Goal: Task Accomplishment & Management: Manage account settings

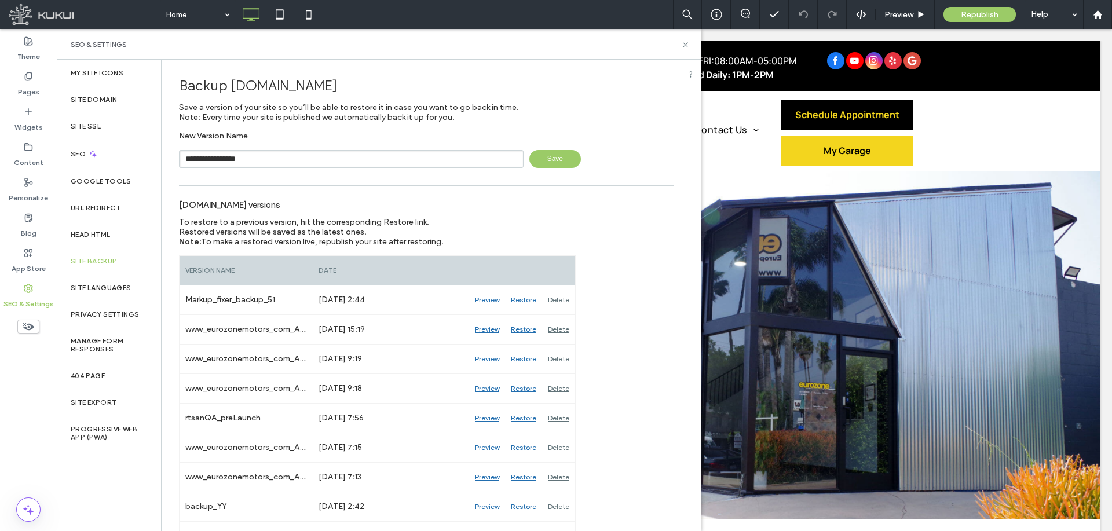
type input "**********"
click at [547, 163] on span "Save" at bounding box center [555, 159] width 52 height 18
click at [686, 42] on icon at bounding box center [685, 45] width 9 height 9
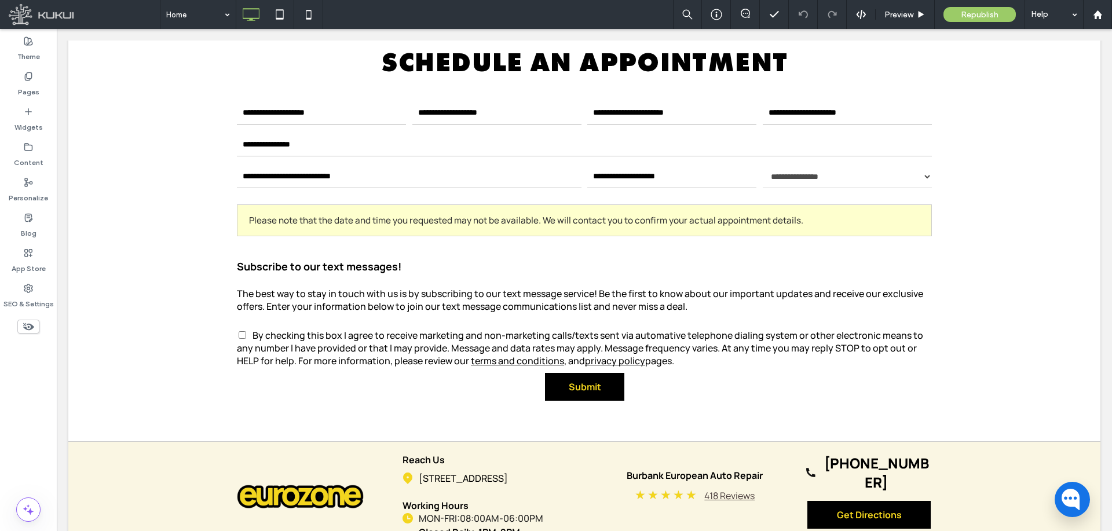
scroll to position [3410, 0]
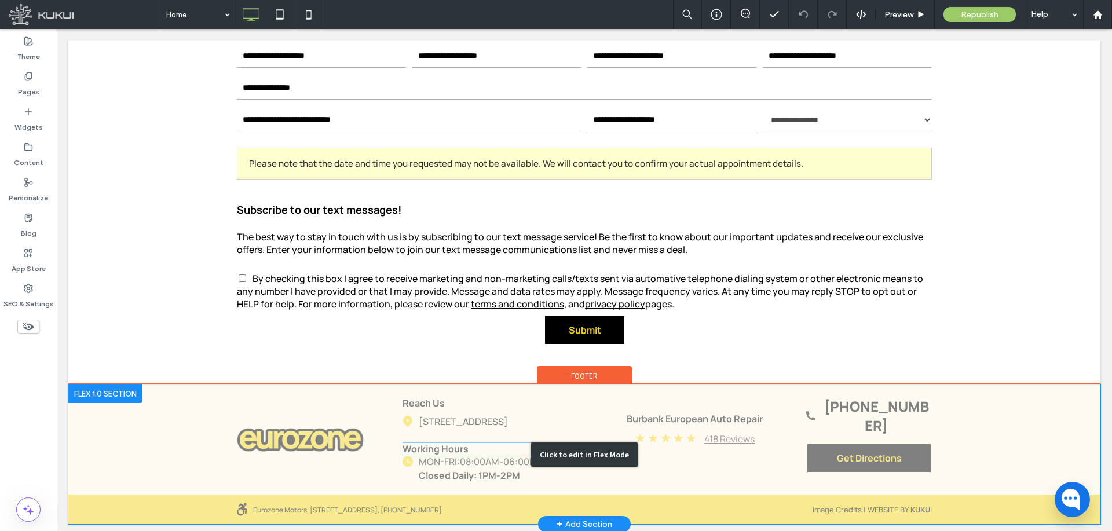
click at [458, 444] on div "Click to edit in Flex Mode" at bounding box center [584, 455] width 1032 height 140
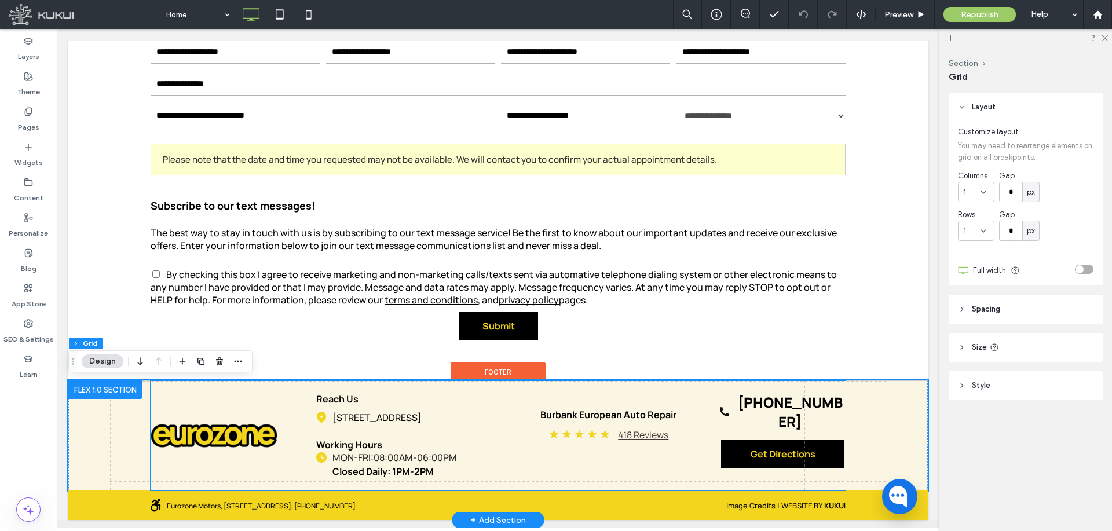
scroll to position [3355, 0]
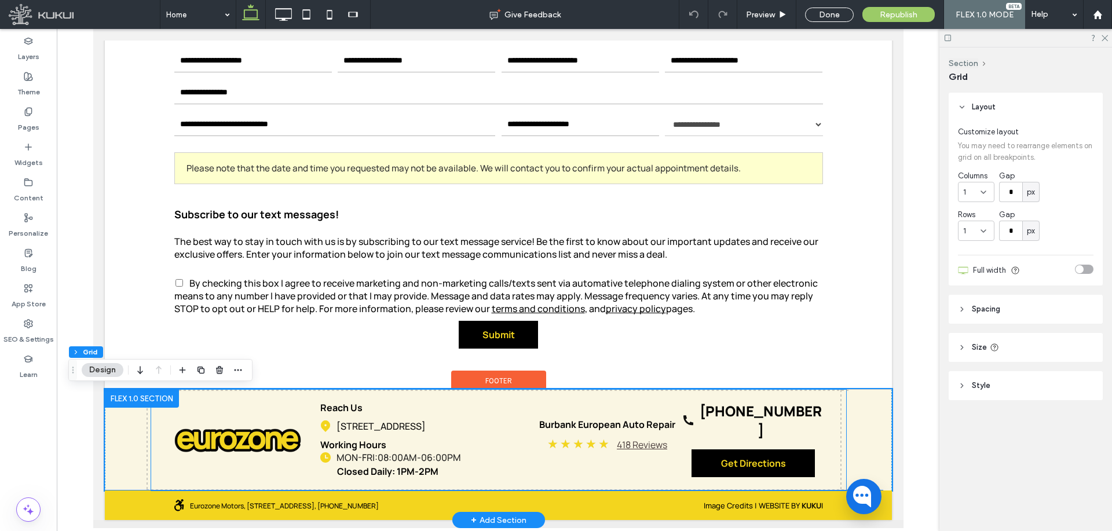
click at [430, 459] on span "08:00AM-06:00PM" at bounding box center [418, 457] width 83 height 13
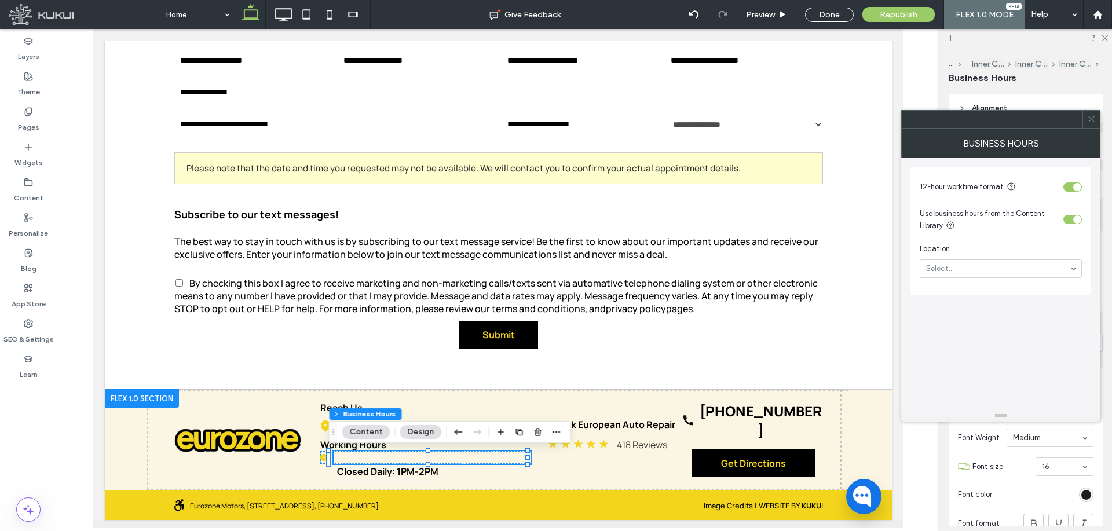
click at [1071, 217] on div "toggle" at bounding box center [1073, 219] width 19 height 9
click at [1091, 121] on icon at bounding box center [1091, 119] width 9 height 9
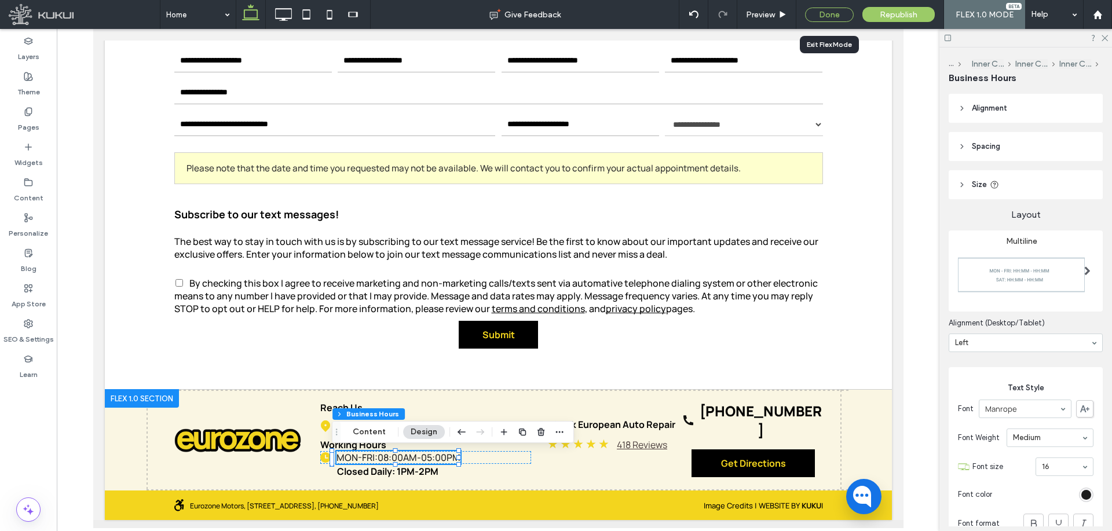
click at [837, 13] on div "Done" at bounding box center [829, 15] width 49 height 14
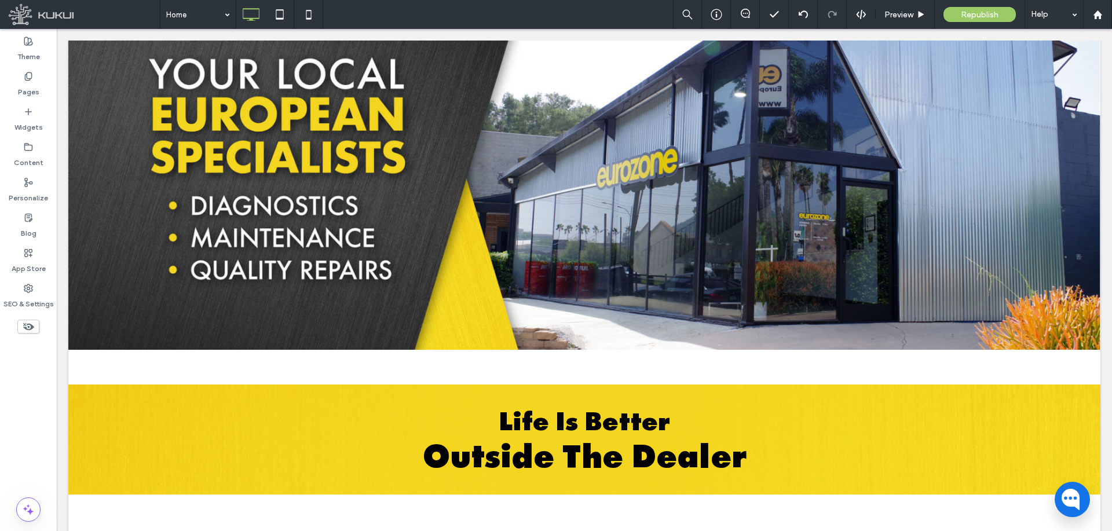
scroll to position [0, 0]
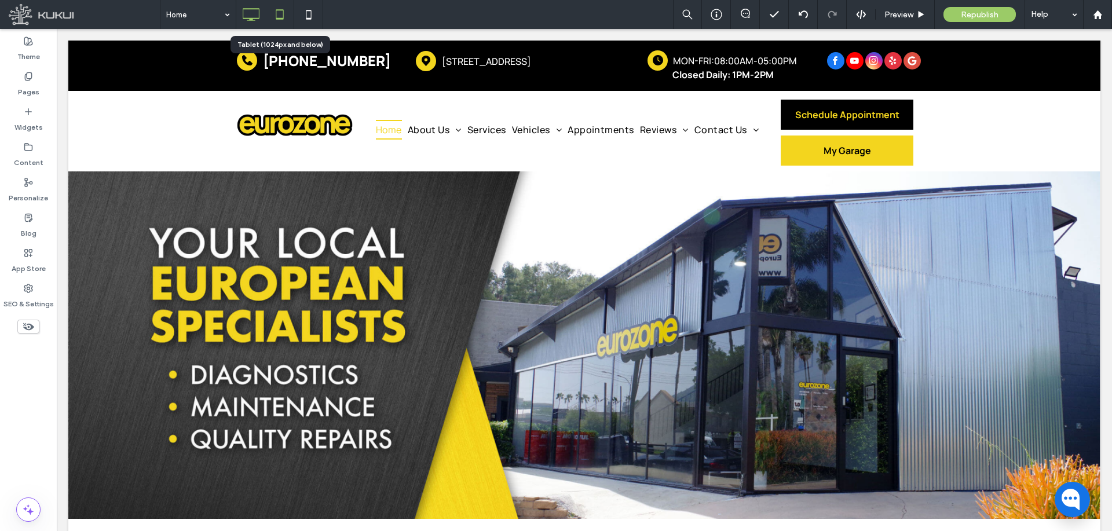
click at [283, 14] on icon at bounding box center [279, 14] width 23 height 23
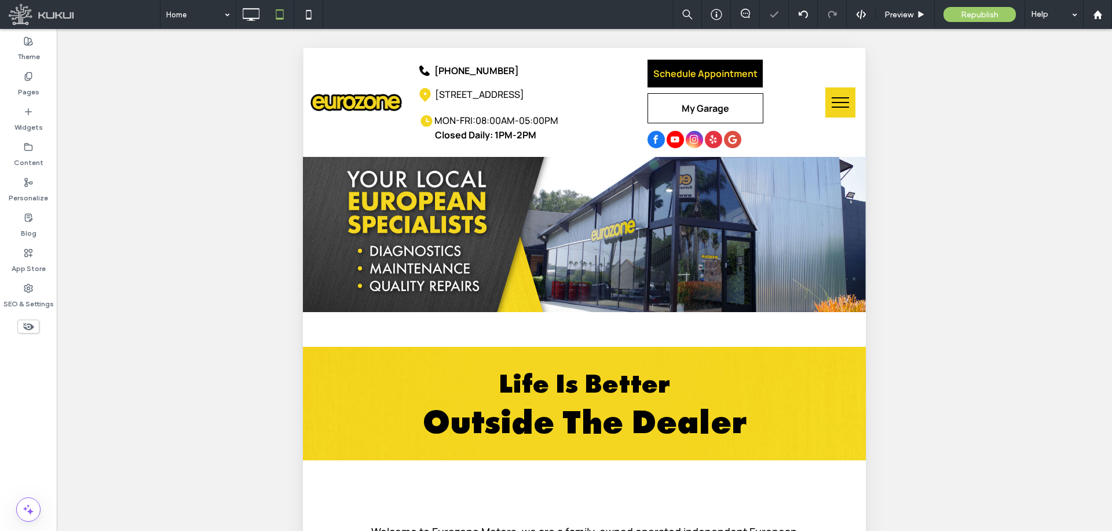
click at [838, 107] on span "menu" at bounding box center [840, 107] width 17 height 1
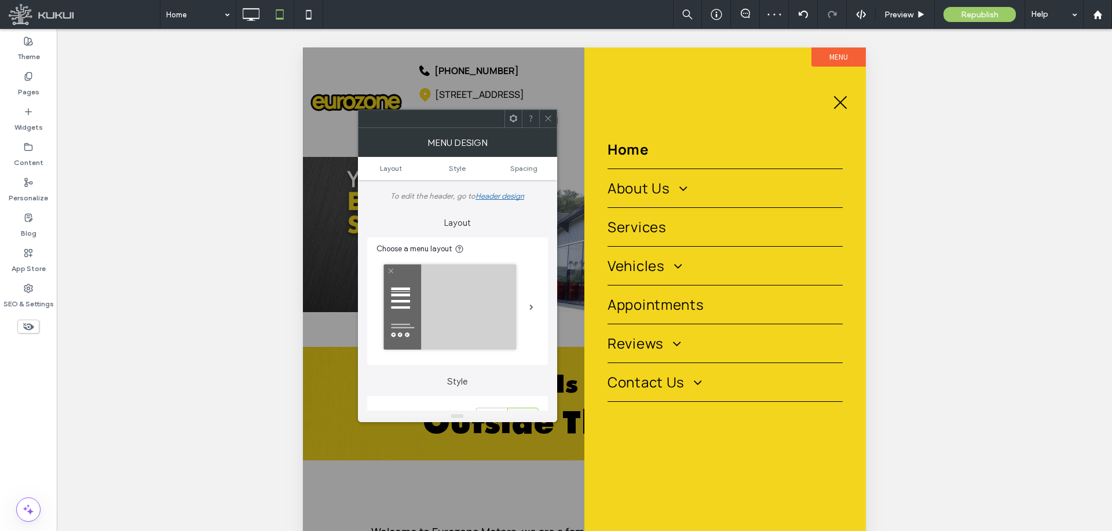
click at [845, 109] on button "menu" at bounding box center [841, 102] width 30 height 30
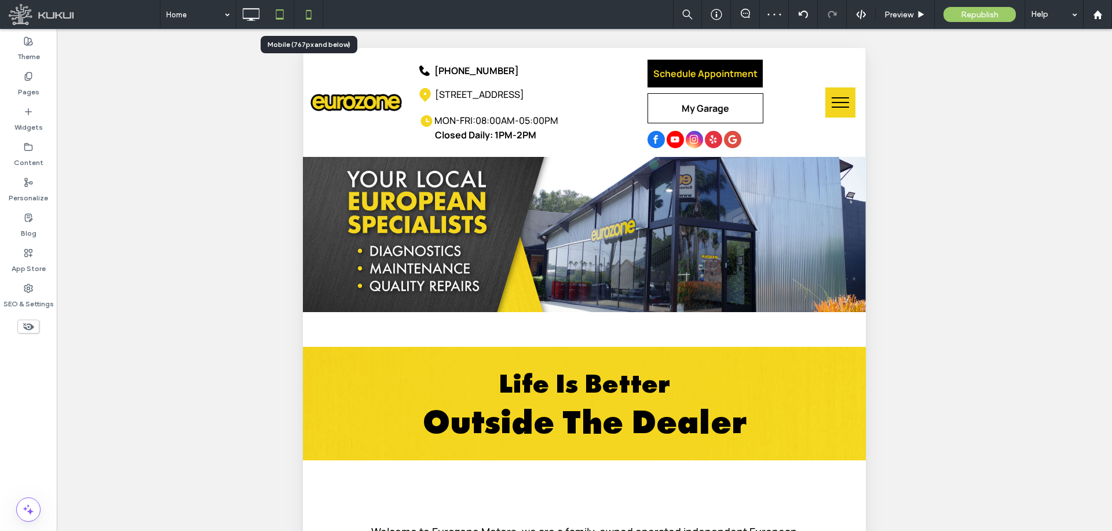
click at [310, 13] on icon at bounding box center [308, 14] width 23 height 23
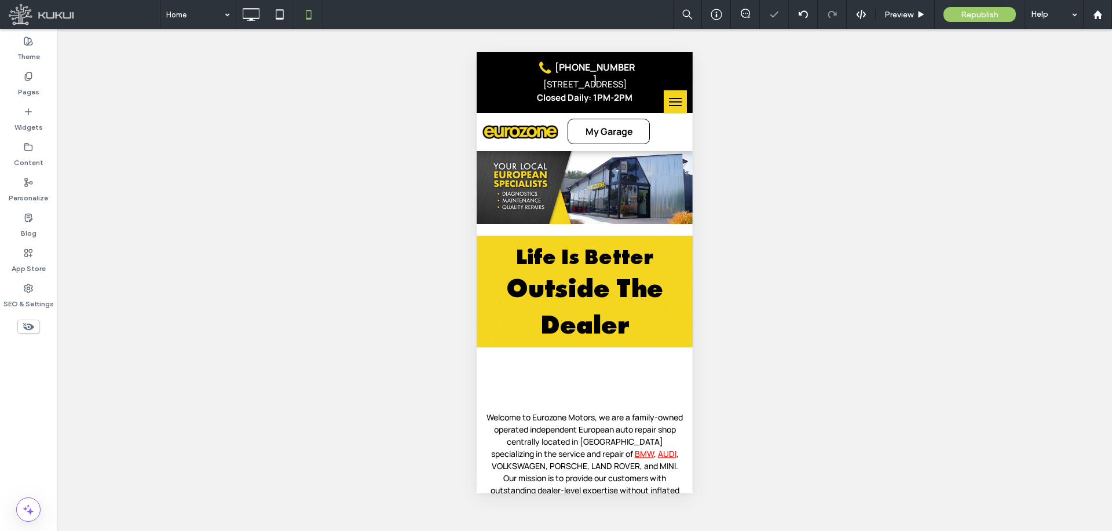
click at [669, 106] on span "menu" at bounding box center [675, 105] width 13 height 1
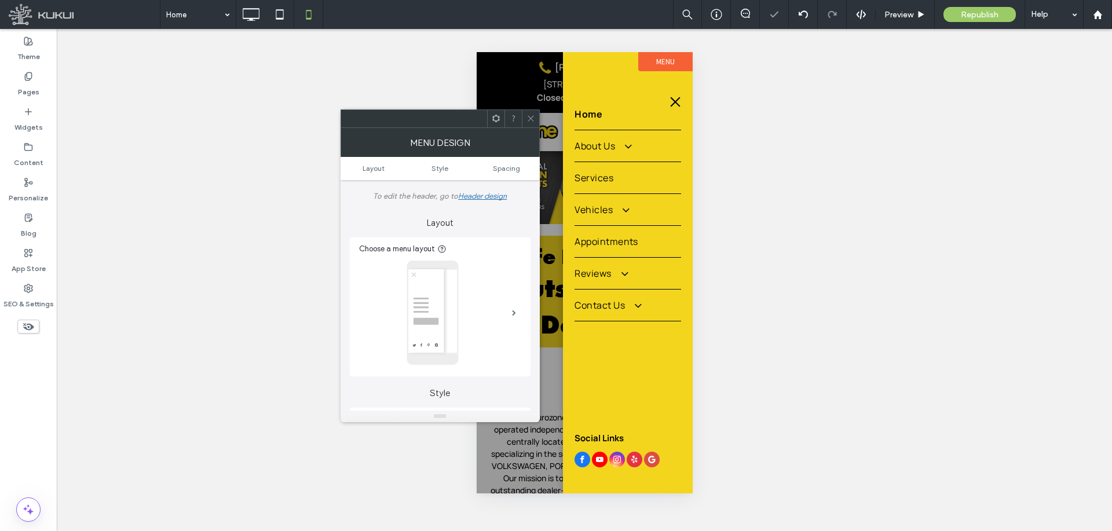
click at [678, 103] on button "menu" at bounding box center [674, 101] width 23 height 23
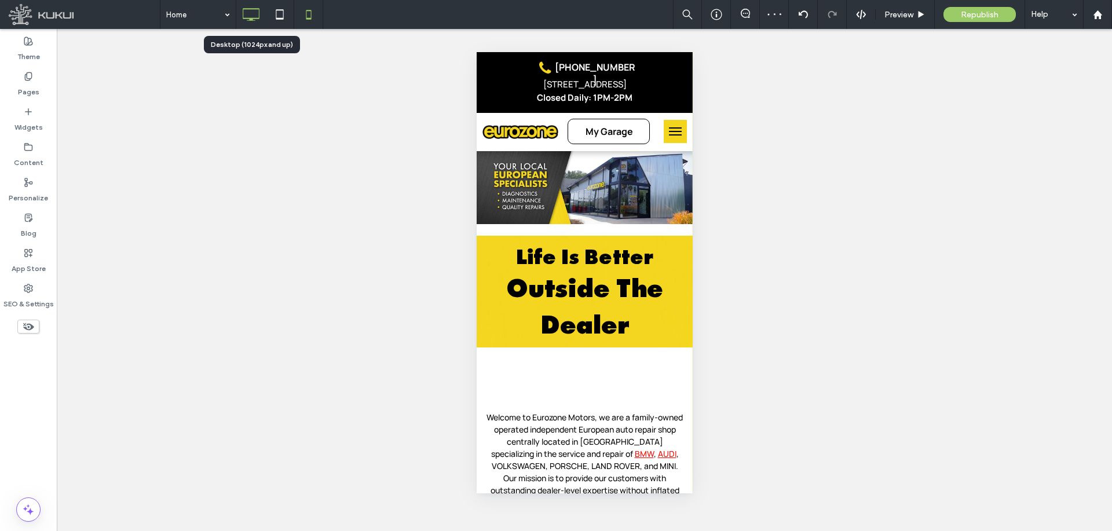
click at [247, 14] on icon at bounding box center [250, 14] width 23 height 23
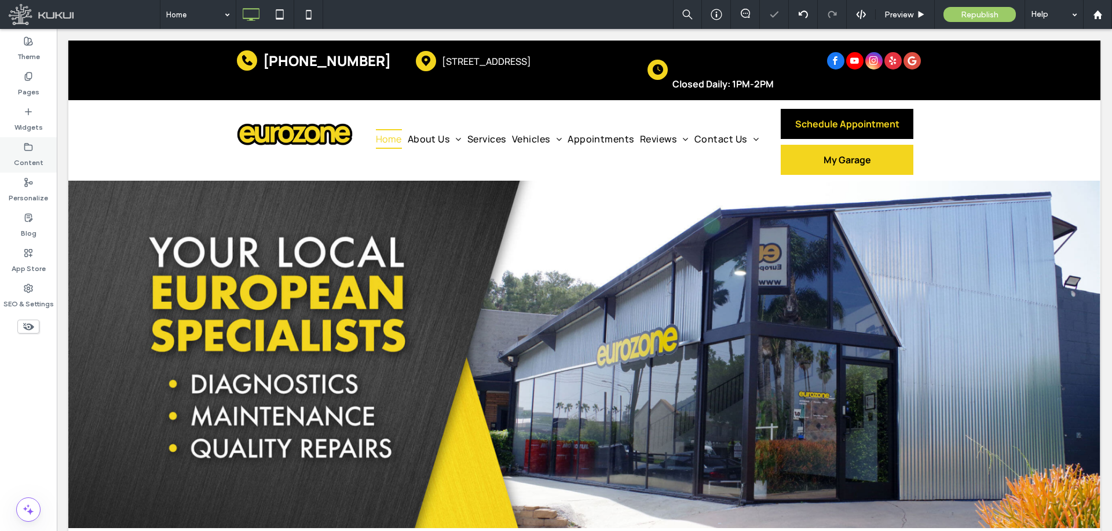
click at [27, 149] on icon at bounding box center [28, 147] width 9 height 9
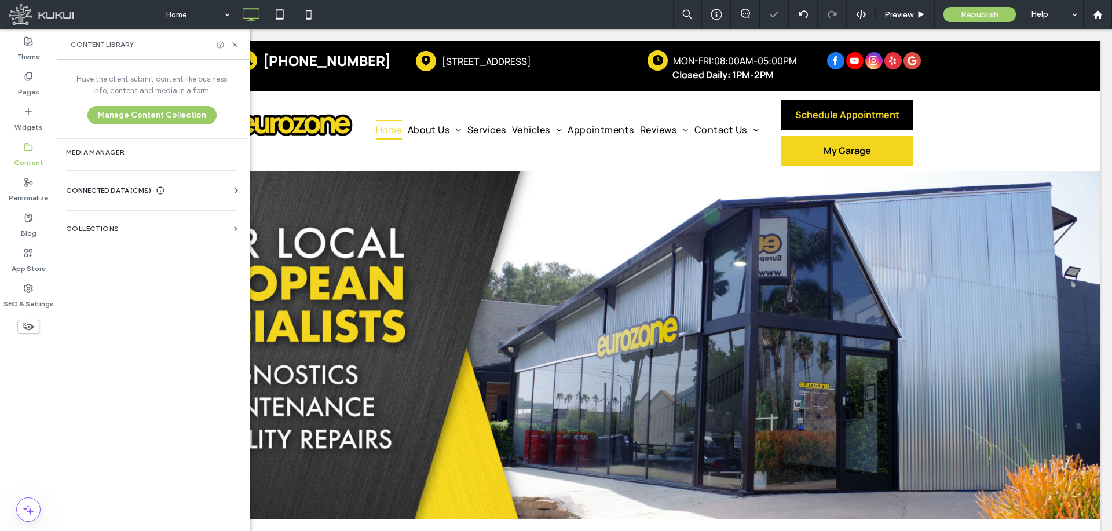
click at [125, 195] on span "CONNECTED DATA (CMS)" at bounding box center [108, 191] width 85 height 12
click at [127, 218] on label "Business Info" at bounding box center [154, 219] width 158 height 8
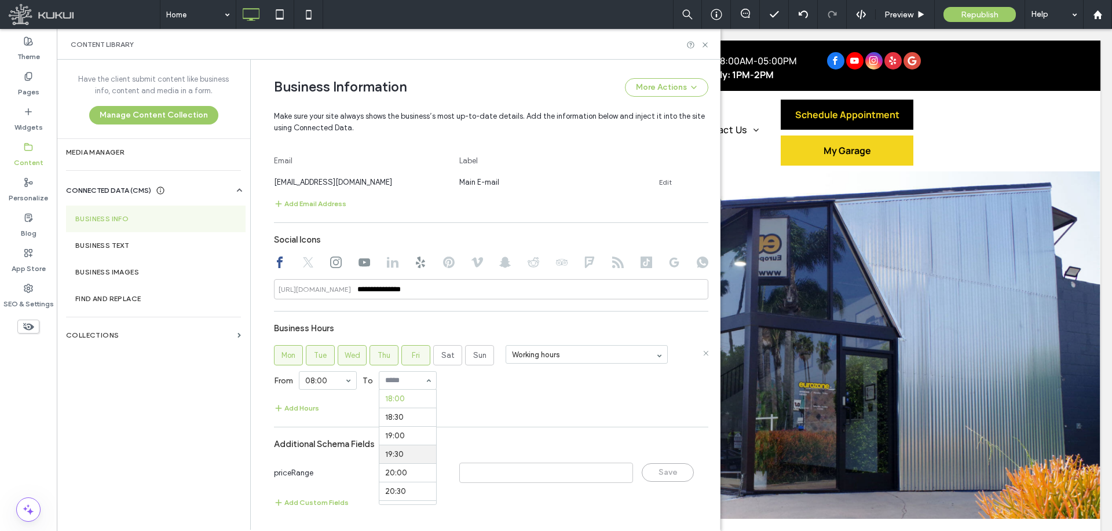
scroll to position [609, 0]
click at [478, 410] on div "Add Hours" at bounding box center [491, 408] width 434 height 14
click at [707, 44] on icon at bounding box center [705, 45] width 9 height 9
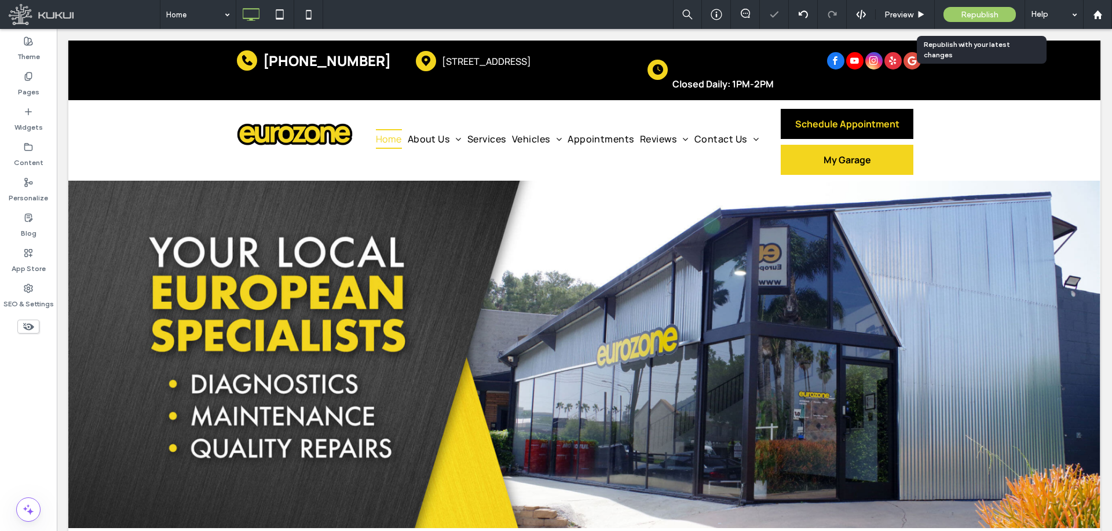
scroll to position [0, 0]
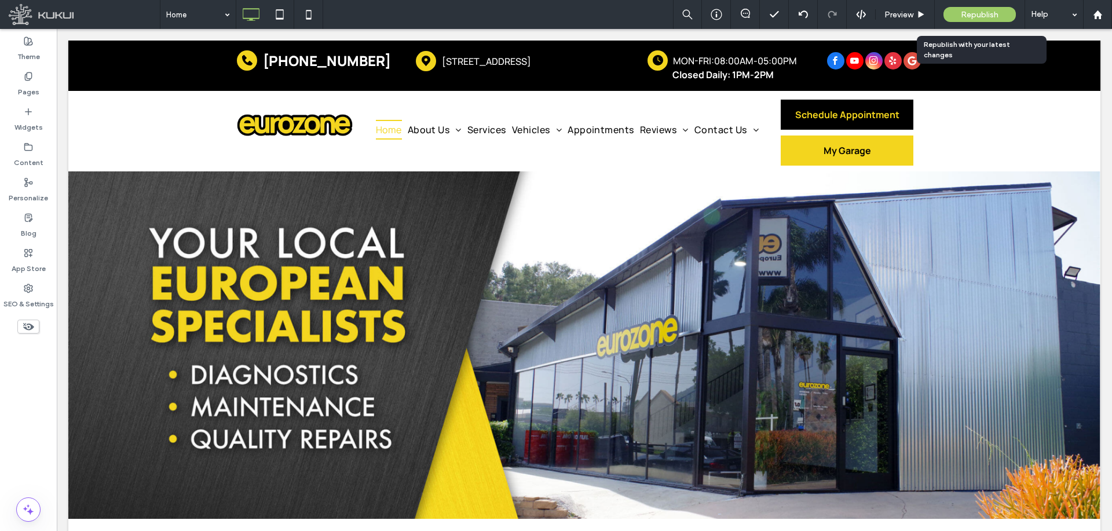
click at [958, 19] on div "Republish" at bounding box center [980, 14] width 72 height 15
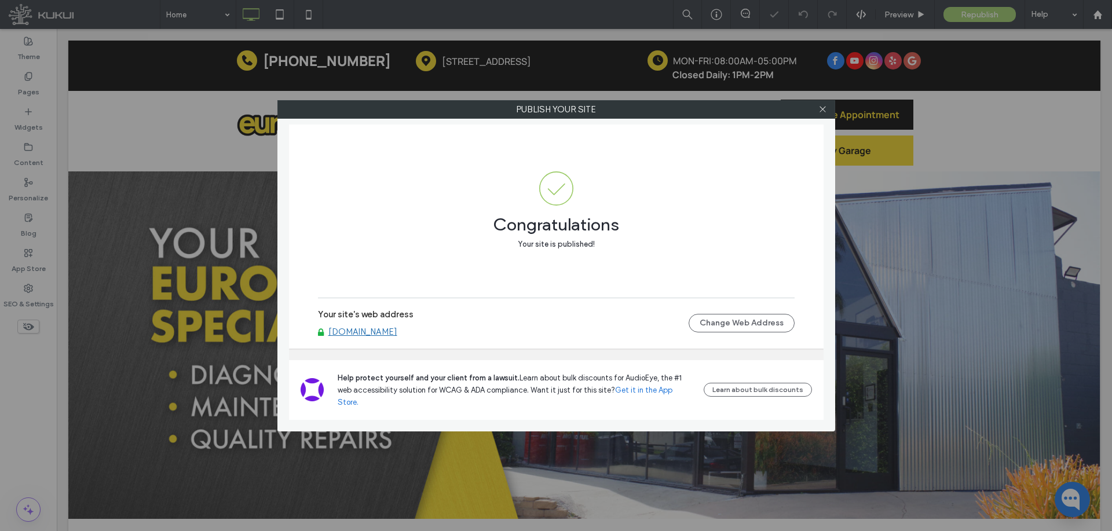
click at [397, 337] on link "[DOMAIN_NAME]" at bounding box center [362, 332] width 69 height 10
